Goal: Task Accomplishment & Management: Manage account settings

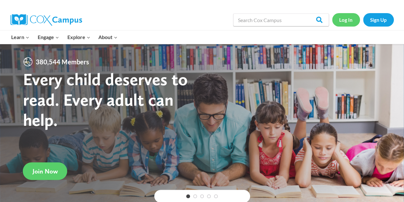
click at [350, 20] on link "Log In" at bounding box center [346, 19] width 28 height 13
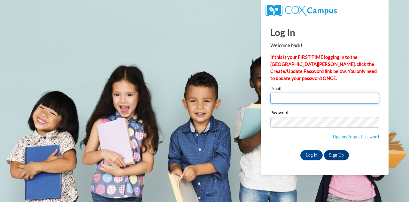
click at [315, 98] on input "Email" at bounding box center [324, 98] width 109 height 11
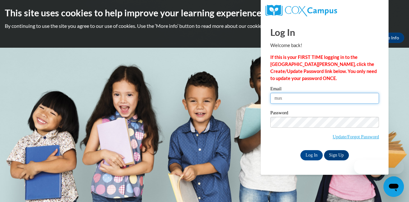
type input "[EMAIL_ADDRESS][PERSON_NAME][DOMAIN_NAME]"
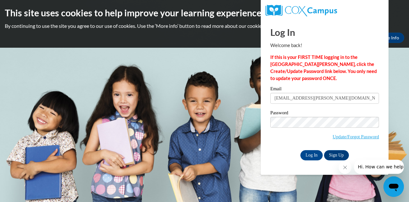
click at [302, 128] on span "Update/Forgot Password" at bounding box center [324, 130] width 109 height 27
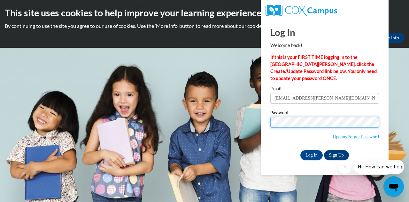
click at [301, 150] on input "Log In" at bounding box center [312, 155] width 22 height 10
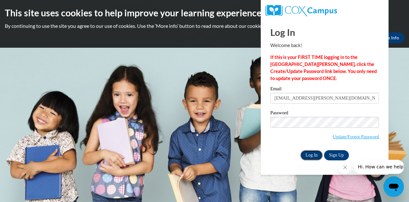
click at [315, 154] on input "Log In" at bounding box center [312, 155] width 22 height 10
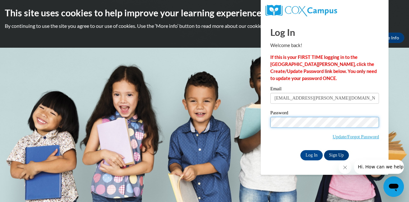
click at [251, 119] on body "This site uses cookies to help improve your learning experience. By continuing …" at bounding box center [204, 101] width 409 height 202
click at [301, 150] on input "Log In" at bounding box center [312, 155] width 22 height 10
click at [249, 117] on body "This site uses cookies to help improve your learning experience. By continuing …" at bounding box center [204, 101] width 409 height 202
click at [301, 150] on input "Log In" at bounding box center [312, 155] width 22 height 10
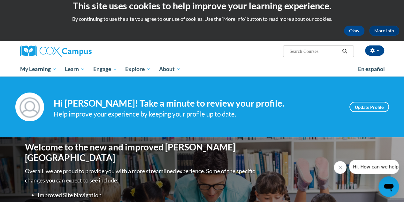
scroll to position [7, 0]
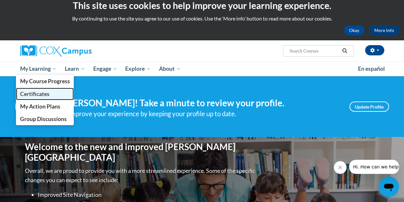
click at [47, 94] on span "Certificates" at bounding box center [34, 93] width 29 height 7
